Goal: Task Accomplishment & Management: Manage account settings

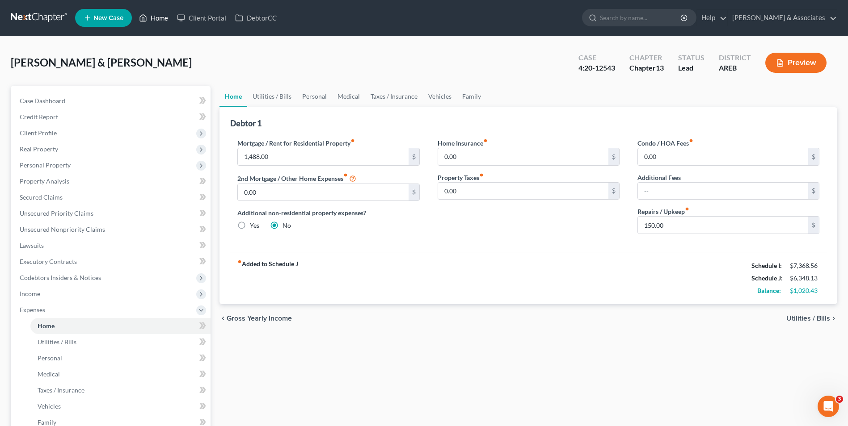
click at [158, 15] on link "Home" at bounding box center [153, 18] width 38 height 16
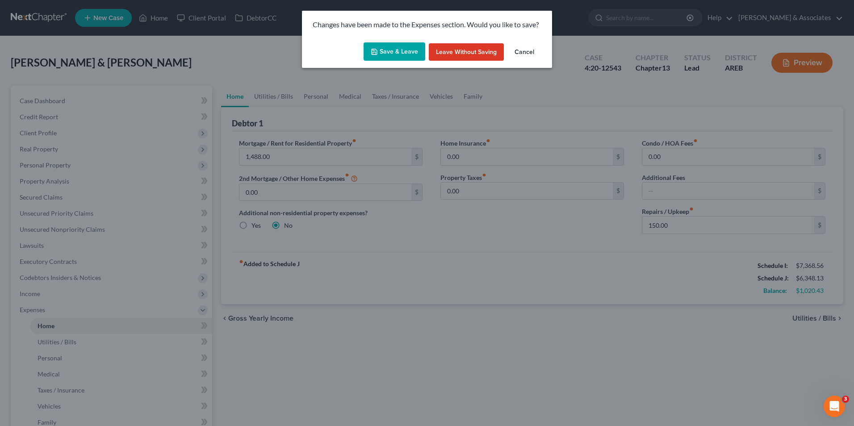
click at [410, 49] on button "Save & Leave" at bounding box center [395, 51] width 62 height 19
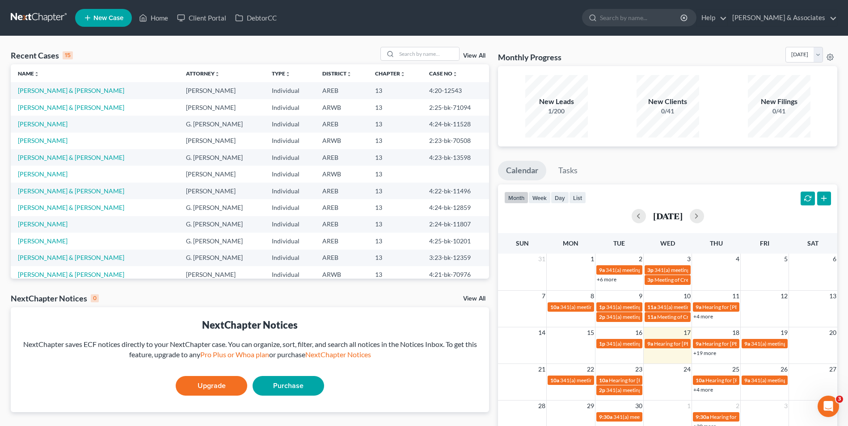
click at [702, 352] on link "+19 more" at bounding box center [704, 353] width 23 height 7
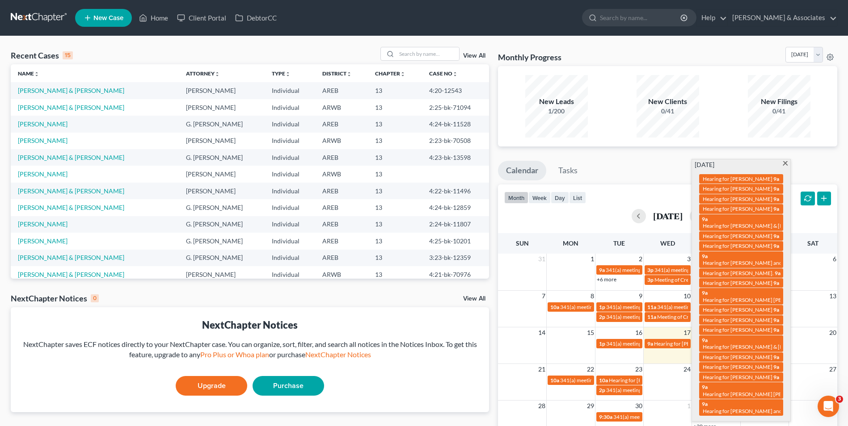
click at [721, 313] on span "Hearing for [PERSON_NAME]" at bounding box center [737, 310] width 70 height 7
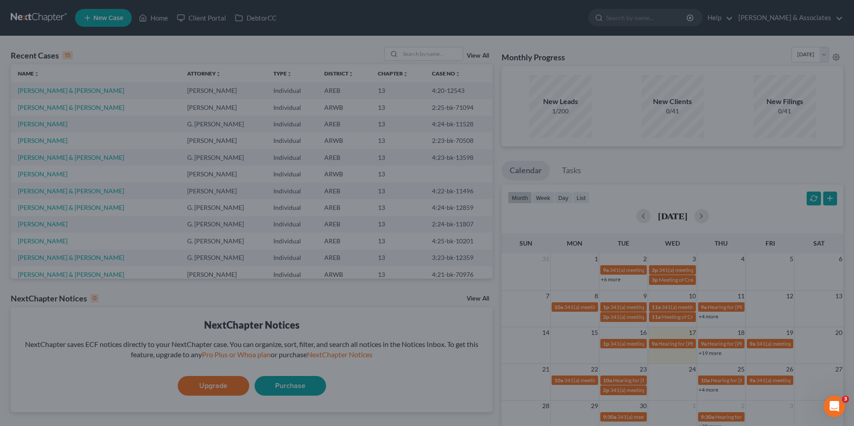
click at [721, 317] on div "Edit Event × Event Title * Hearing for [PERSON_NAME] Date [DATE] close Date [DA…" at bounding box center [427, 213] width 854 height 426
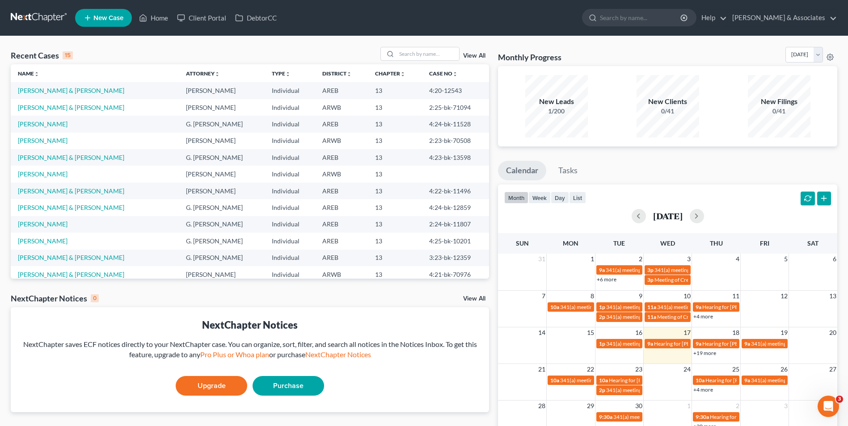
click at [715, 354] on link "+19 more" at bounding box center [704, 353] width 23 height 7
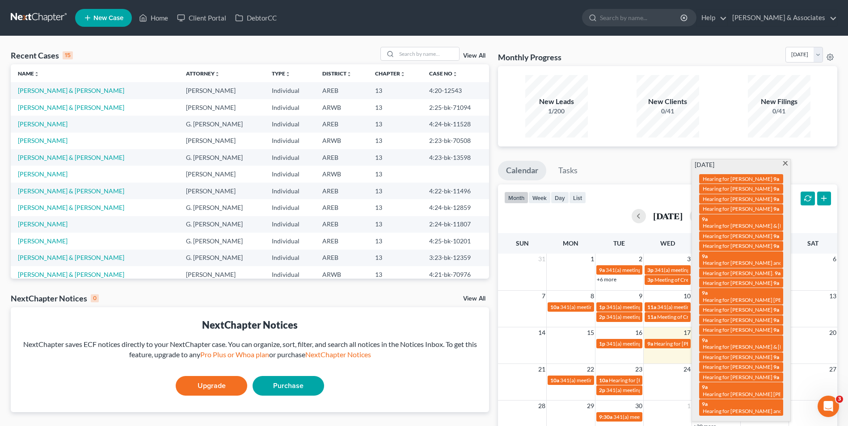
click at [730, 323] on span "Hearing for [PERSON_NAME]" at bounding box center [737, 320] width 70 height 7
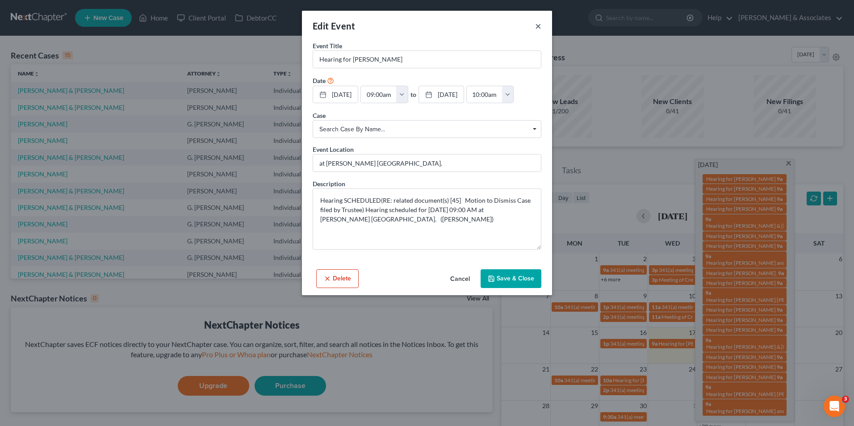
click at [540, 28] on button "×" at bounding box center [538, 26] width 6 height 11
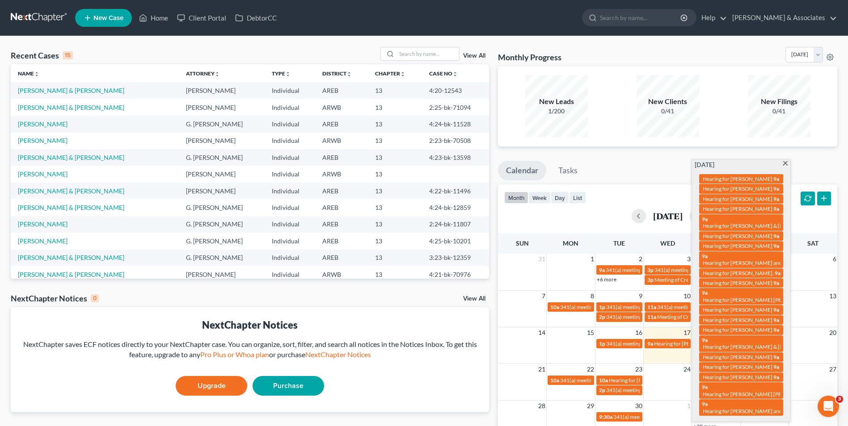
click at [714, 350] on span "Hearing for [PERSON_NAME] & [PERSON_NAME]" at bounding box center [760, 347] width 117 height 7
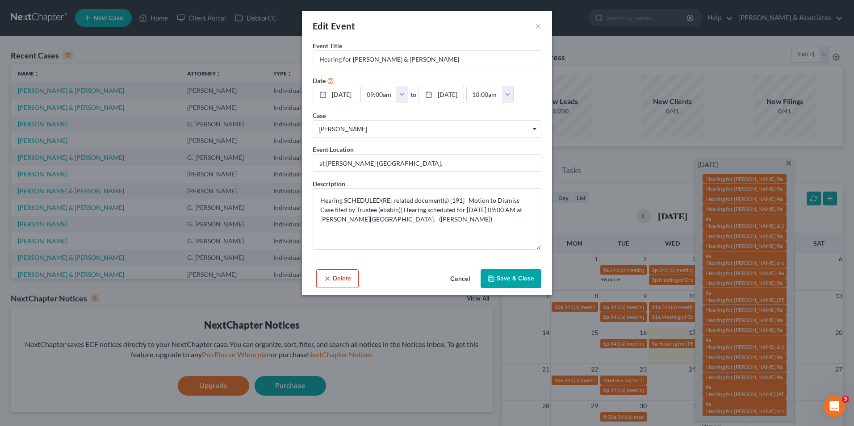
click at [542, 24] on div "Edit Event ×" at bounding box center [427, 26] width 250 height 30
click at [539, 25] on button "×" at bounding box center [538, 26] width 6 height 11
